Goal: Transaction & Acquisition: Subscribe to service/newsletter

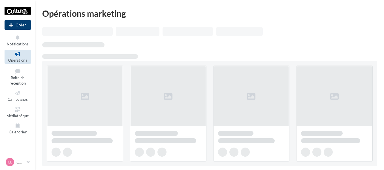
click at [22, 26] on button "Créer" at bounding box center [18, 25] width 26 height 10
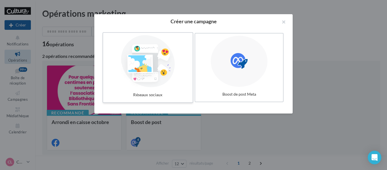
click at [154, 86] on div at bounding box center [147, 61] width 85 height 52
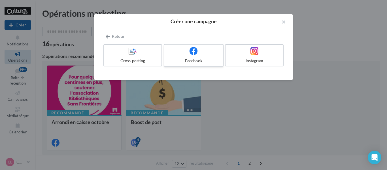
click at [208, 53] on div at bounding box center [194, 51] width 54 height 9
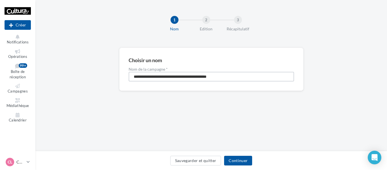
drag, startPoint x: 235, startPoint y: 79, endPoint x: 64, endPoint y: 73, distance: 171.2
click at [64, 73] on div "**********" at bounding box center [211, 78] width 352 height 61
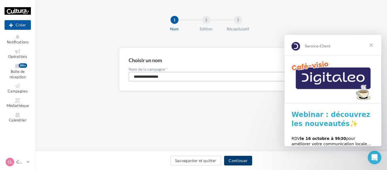
type input "**********"
click at [244, 158] on button "Continuer" at bounding box center [238, 161] width 28 height 10
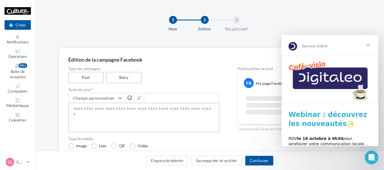
click at [117, 112] on textarea at bounding box center [143, 117] width 151 height 29
paste textarea "**********"
type textarea "**********"
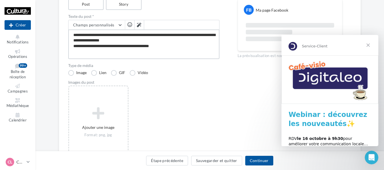
scroll to position [109, 0]
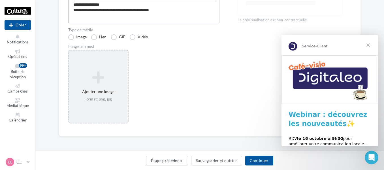
type textarea "**********"
click at [104, 91] on div "Ajouter une image Format: png, jpg" at bounding box center [98, 86] width 59 height 36
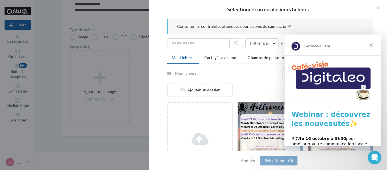
click at [370, 44] on span "Fermer" at bounding box center [371, 45] width 20 height 20
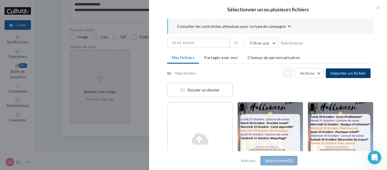
click at [341, 75] on button "Importer un fichier" at bounding box center [348, 73] width 45 height 10
click at [355, 71] on span "Importer un fichier" at bounding box center [348, 73] width 36 height 5
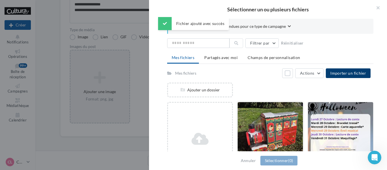
click at [289, 115] on div at bounding box center [270, 130] width 65 height 57
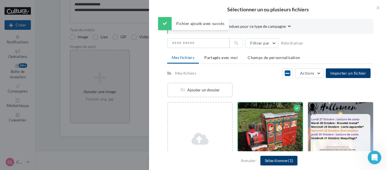
click at [285, 163] on button "Sélectionner (1)" at bounding box center [278, 161] width 37 height 10
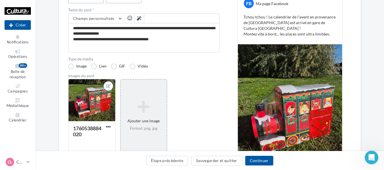
scroll to position [52, 0]
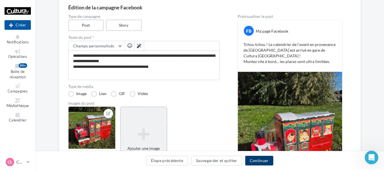
click at [267, 163] on button "Continuer" at bounding box center [259, 161] width 28 height 10
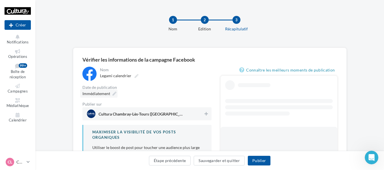
click at [116, 94] on icon at bounding box center [114, 94] width 4 height 4
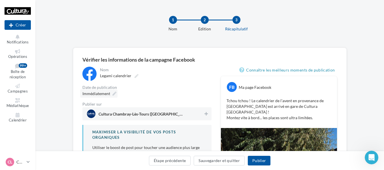
click at [114, 92] on icon at bounding box center [114, 94] width 4 height 4
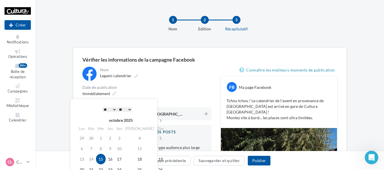
click at [108, 110] on select "* * * * * * * * * * ** ** ** ** ** ** ** ** ** ** ** ** ** **" at bounding box center [110, 109] width 14 height 5
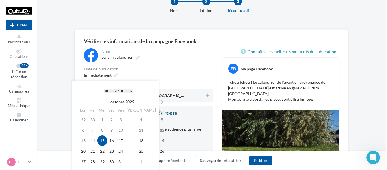
scroll to position [28, 0]
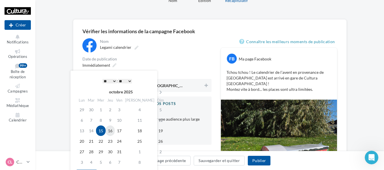
click at [112, 130] on td "16" at bounding box center [110, 130] width 9 height 10
click at [207, 86] on icon at bounding box center [206, 85] width 3 height 4
click at [263, 159] on button "Publier" at bounding box center [259, 161] width 23 height 10
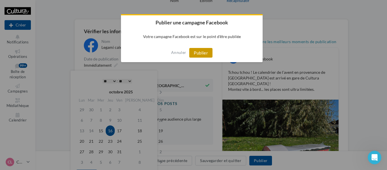
click at [208, 53] on button "Publier" at bounding box center [200, 53] width 23 height 10
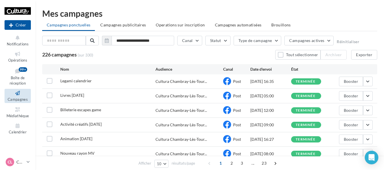
click at [374, 83] on div "Legami calendrier Cultura Chambray-Lès-Tour... Post [DATE] 16:35 terminée Boost…" at bounding box center [209, 81] width 335 height 14
click at [370, 81] on button "button" at bounding box center [368, 81] width 10 height 10
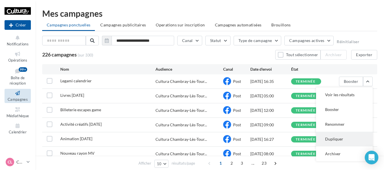
click at [339, 139] on button "Dupliquer" at bounding box center [344, 138] width 57 height 15
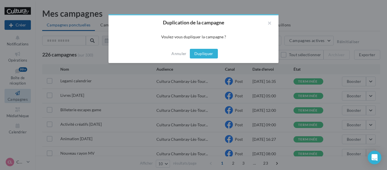
click at [211, 56] on button "Dupliquer" at bounding box center [204, 54] width 28 height 10
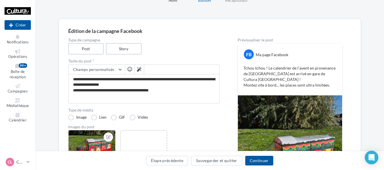
scroll to position [28, 0]
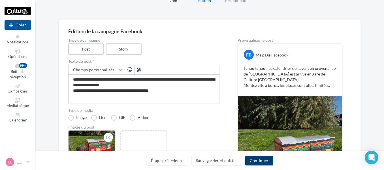
click at [261, 161] on button "Continuer" at bounding box center [259, 161] width 28 height 10
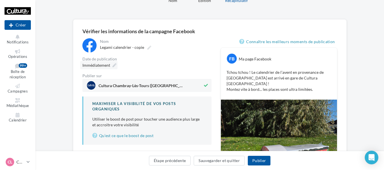
click at [113, 65] on icon at bounding box center [114, 65] width 4 height 4
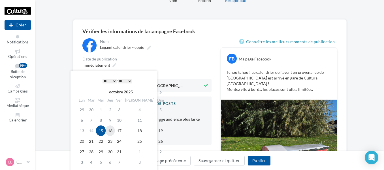
click at [113, 132] on td "16" at bounding box center [110, 130] width 9 height 10
click at [107, 81] on select "* * * * * * * * * * ** ** ** ** ** ** ** ** ** ** ** ** ** **" at bounding box center [110, 81] width 14 height 5
click at [103, 79] on select "* * * * * * * * * * ** ** ** ** ** ** ** ** ** ** ** ** ** **" at bounding box center [110, 81] width 14 height 5
click at [112, 80] on select "* * * * * * * * * * ** ** ** ** ** ** ** ** ** ** ** ** ** **" at bounding box center [110, 81] width 14 height 5
click at [114, 130] on td "16" at bounding box center [110, 130] width 9 height 10
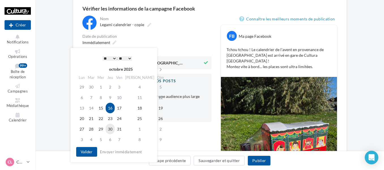
scroll to position [85, 0]
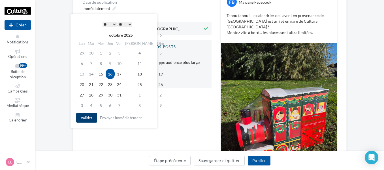
click at [95, 119] on button "Valider" at bounding box center [86, 118] width 21 height 10
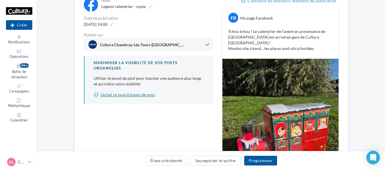
scroll to position [57, 0]
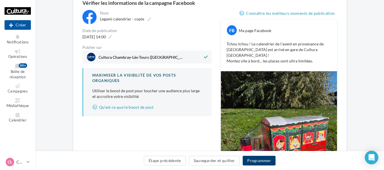
click at [265, 159] on button "Programmer" at bounding box center [259, 161] width 33 height 10
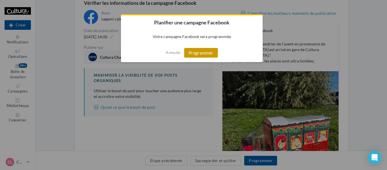
click at [212, 50] on button "Programmer" at bounding box center [201, 53] width 34 height 10
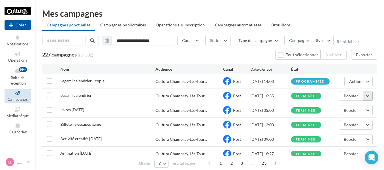
click at [370, 96] on button "button" at bounding box center [368, 96] width 10 height 10
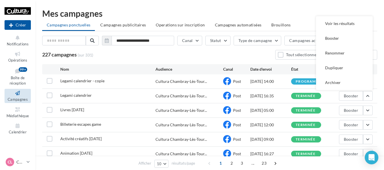
click at [309, 10] on div "Mes campagnes" at bounding box center [209, 13] width 335 height 8
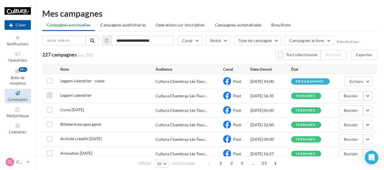
drag, startPoint x: 48, startPoint y: 96, endPoint x: 52, endPoint y: 95, distance: 3.7
click at [48, 95] on label at bounding box center [50, 95] width 6 height 6
click at [372, 80] on button "Actions" at bounding box center [358, 81] width 28 height 10
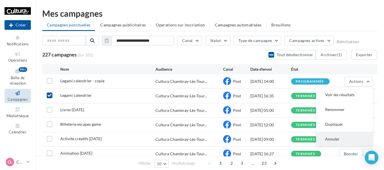
click at [336, 139] on button "Annuler" at bounding box center [344, 138] width 57 height 15
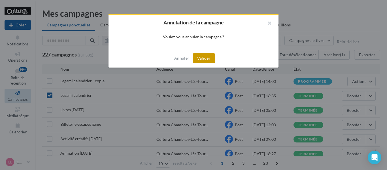
click at [203, 59] on button "Valider" at bounding box center [204, 58] width 22 height 10
